Goal: Register for event/course

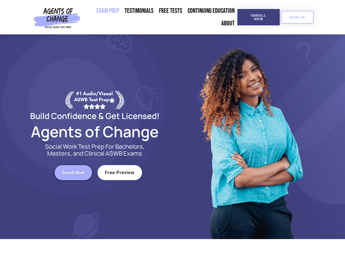
click at [173, 131] on div at bounding box center [251, 136] width 156 height 205
click at [258, 17] on span "Enroll Now" at bounding box center [258, 17] width 25 height 7
click at [297, 17] on span "SIGN IN" at bounding box center [296, 18] width 15 height 4
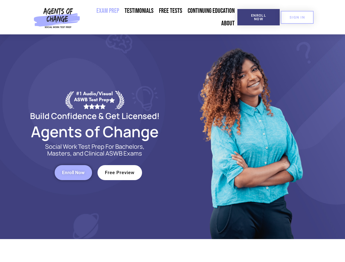
click at [73, 173] on span "Enroll Now" at bounding box center [73, 172] width 23 height 5
click at [120, 173] on span "Free Preview" at bounding box center [120, 172] width 30 height 5
